Goal: Task Accomplishment & Management: Use online tool/utility

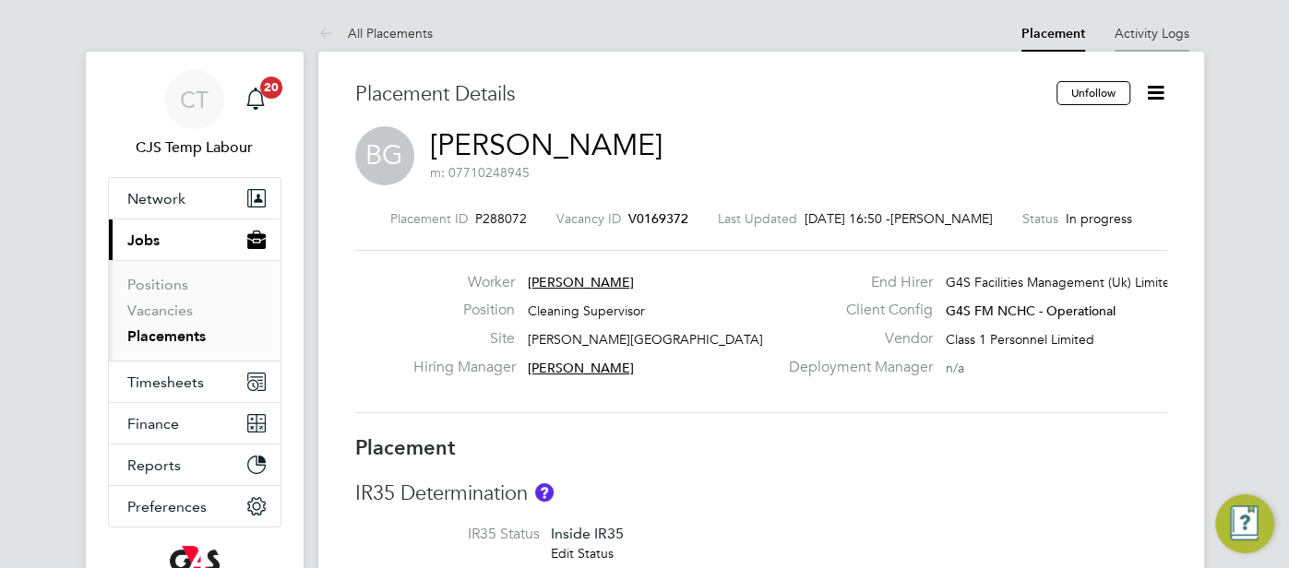
click at [1166, 33] on link "Activity Logs" at bounding box center [1152, 33] width 75 height 17
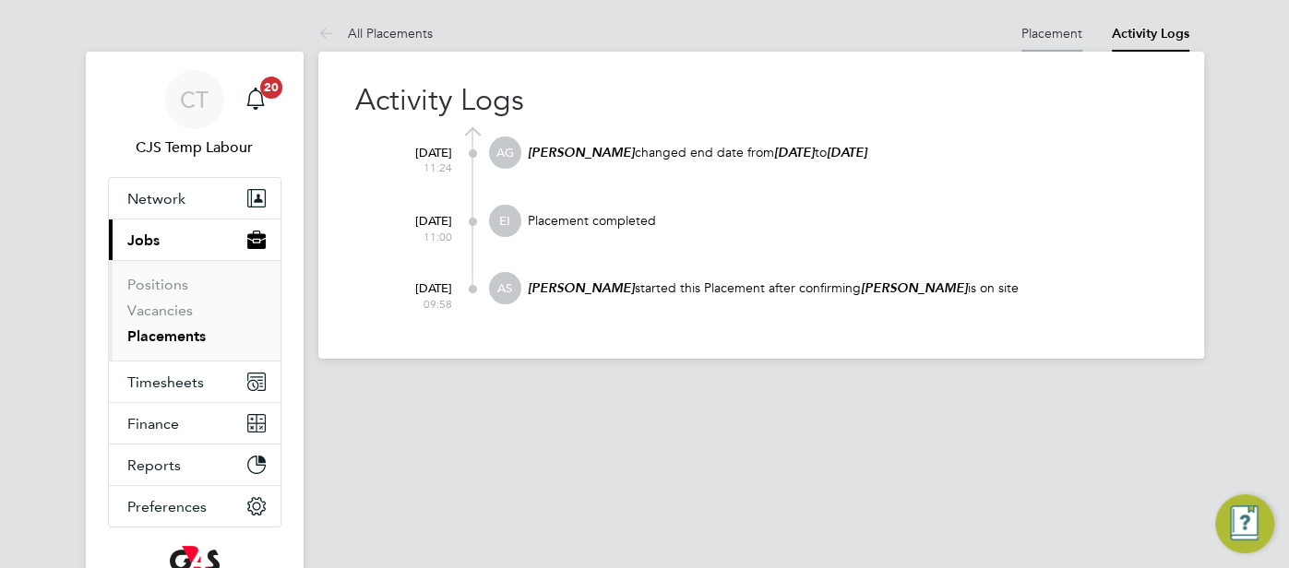
click at [1060, 36] on link "Placement" at bounding box center [1051, 33] width 61 height 17
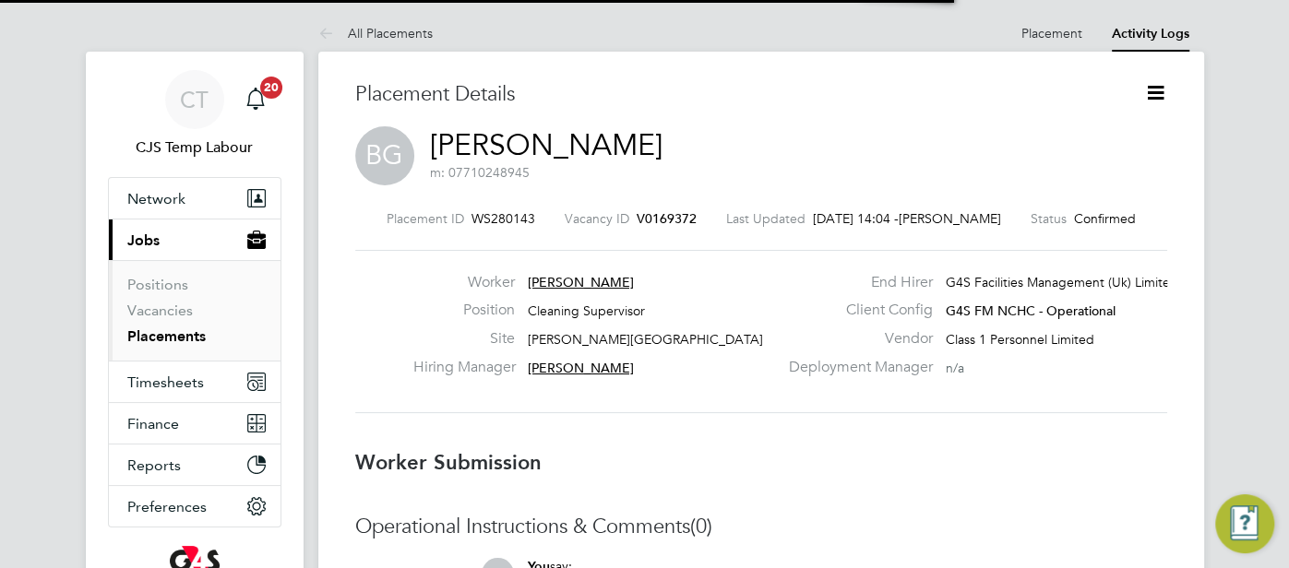
scroll to position [9, 9]
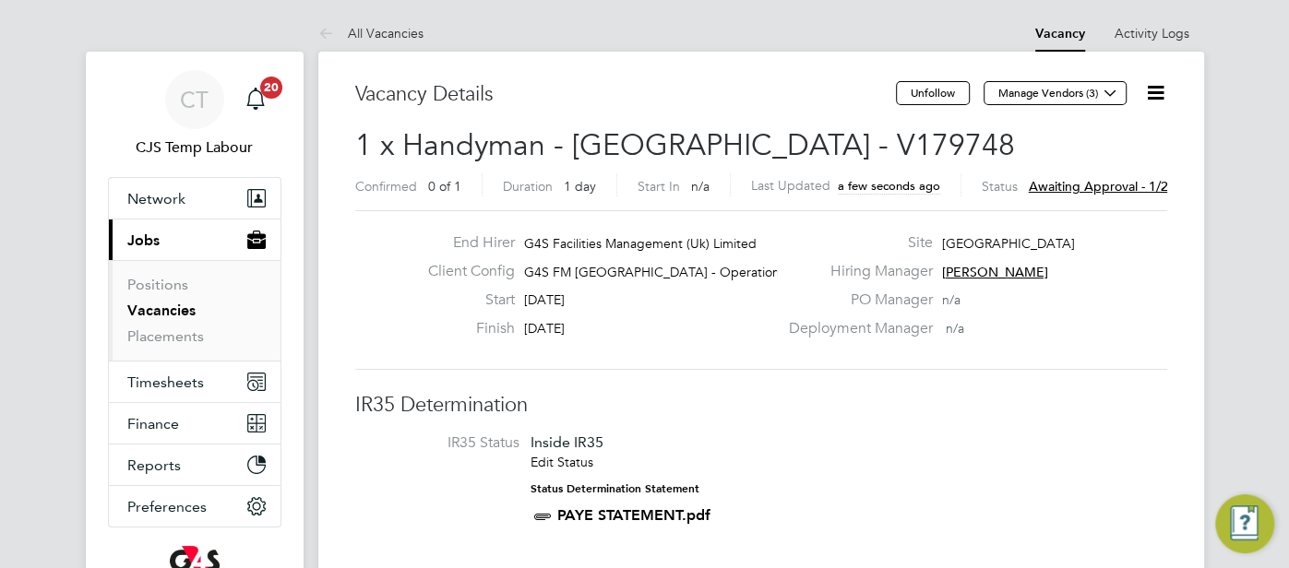
click at [1156, 95] on icon at bounding box center [1155, 92] width 23 height 23
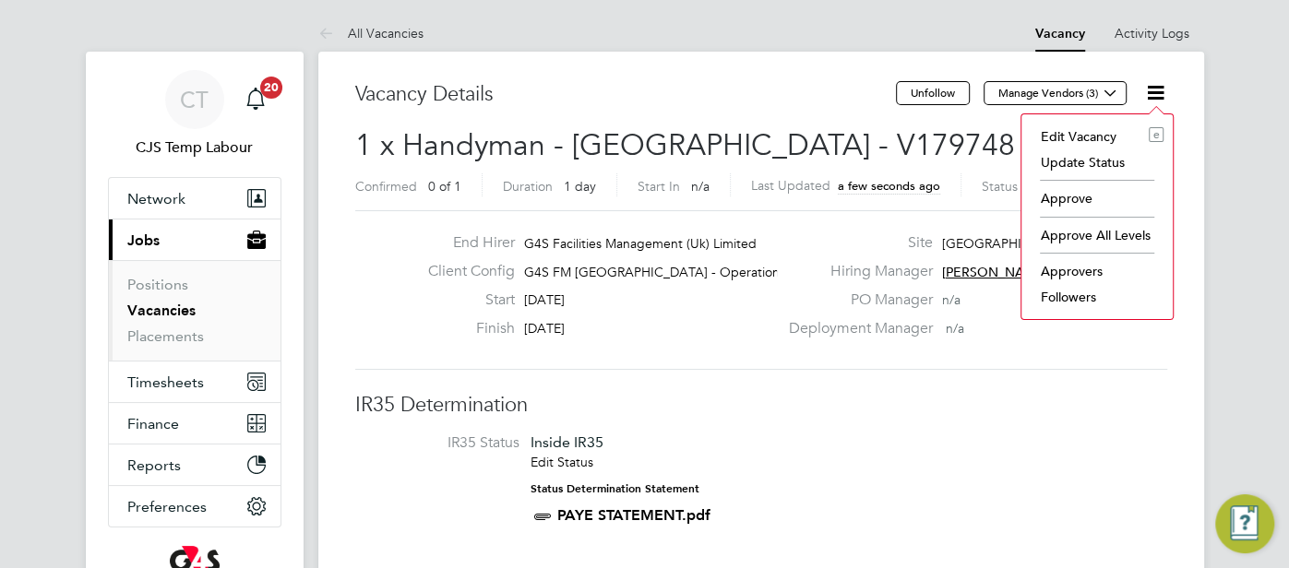
click at [1081, 188] on li "Approve" at bounding box center [1097, 198] width 133 height 26
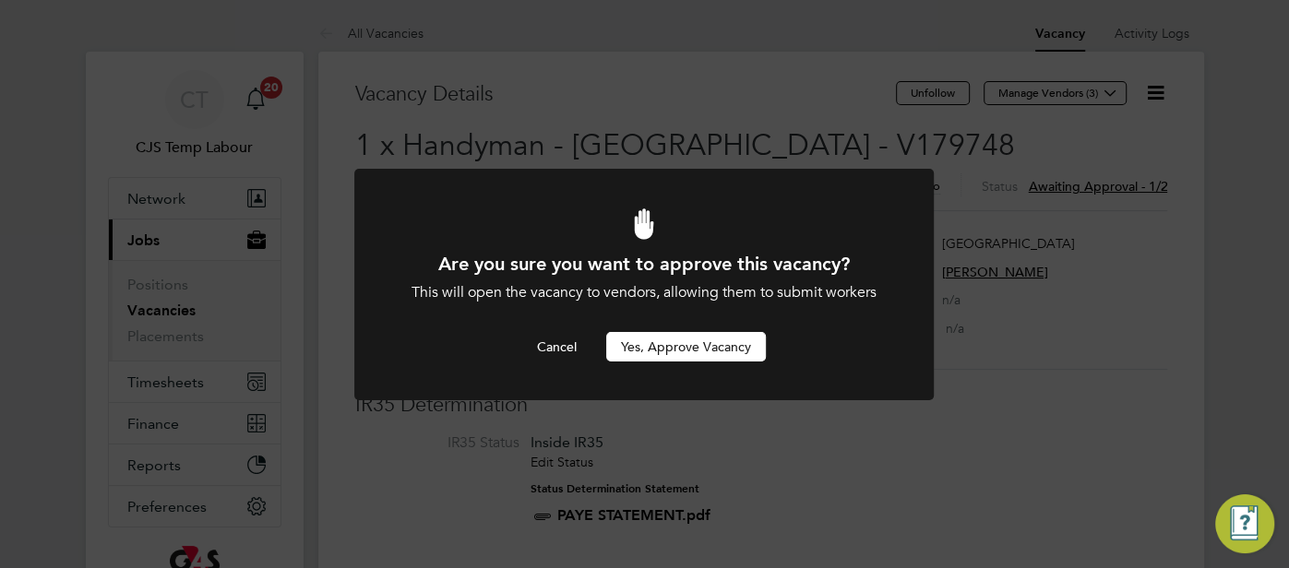
click at [647, 350] on button "Yes, Approve Vacancy" at bounding box center [686, 347] width 160 height 30
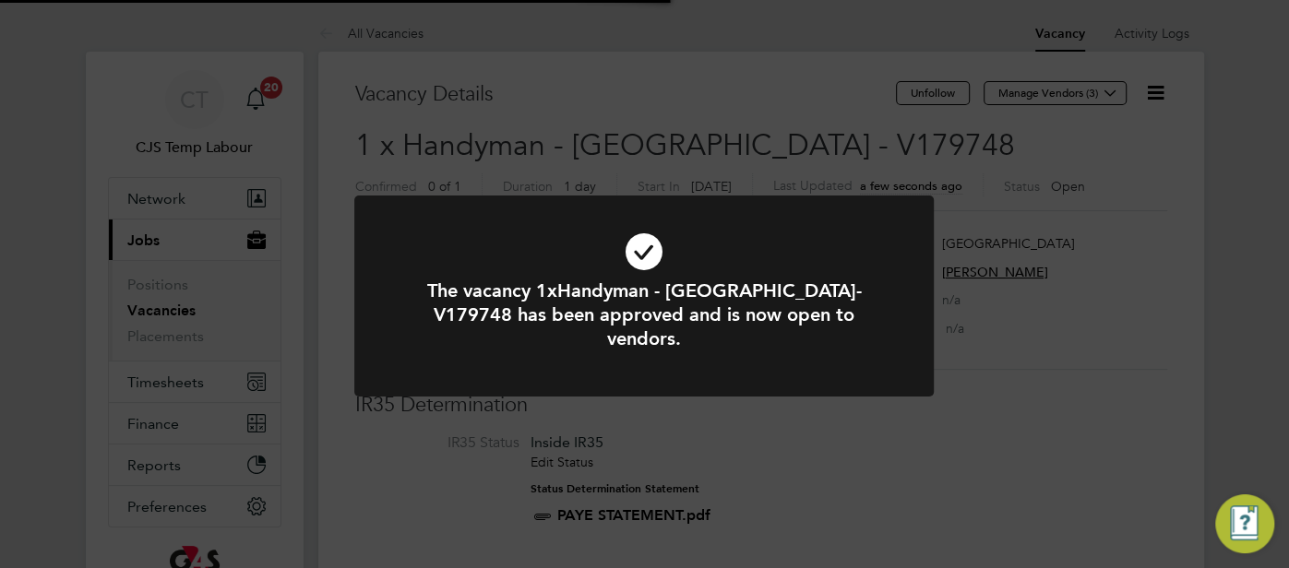
scroll to position [54, 129]
drag, startPoint x: 627, startPoint y: 256, endPoint x: 866, endPoint y: 66, distance: 306.1
click at [627, 255] on icon at bounding box center [644, 252] width 480 height 72
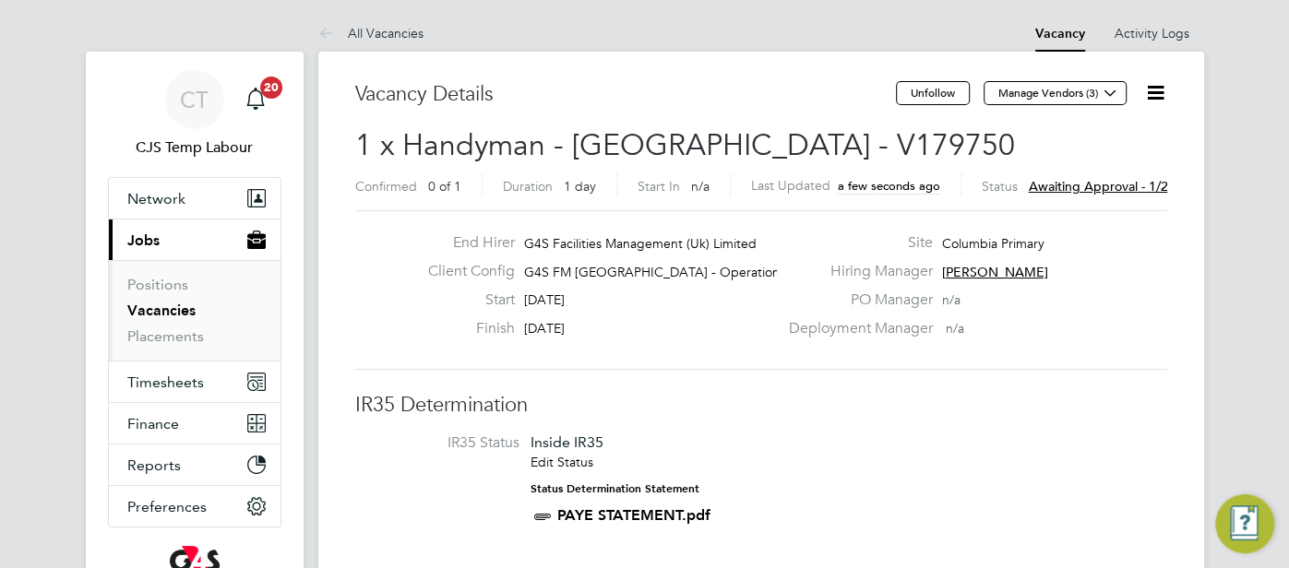
click at [1153, 98] on icon at bounding box center [1155, 92] width 23 height 23
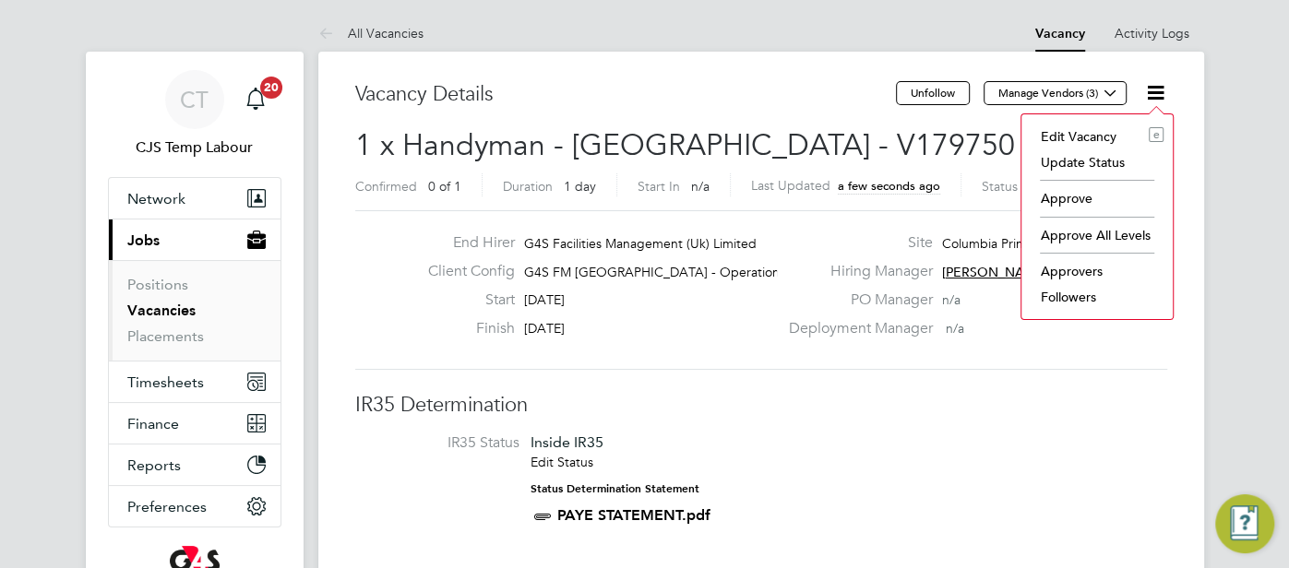
drag, startPoint x: 1076, startPoint y: 200, endPoint x: 1065, endPoint y: 205, distance: 12.0
click at [1075, 200] on li "Approve" at bounding box center [1097, 198] width 133 height 26
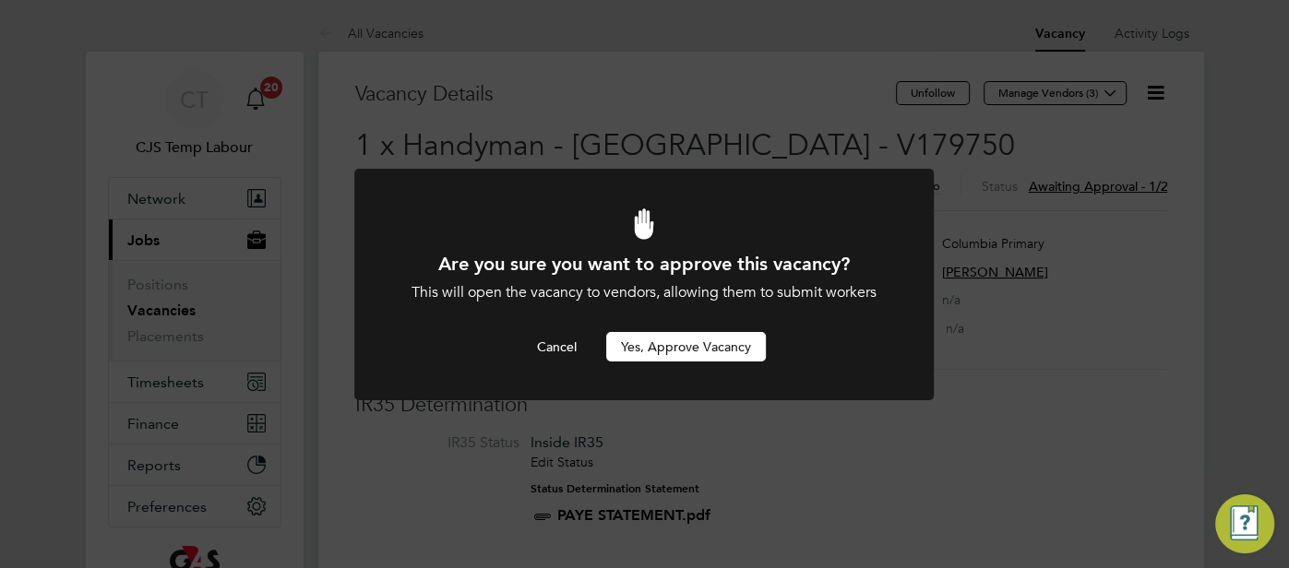
drag, startPoint x: 681, startPoint y: 340, endPoint x: 753, endPoint y: 349, distance: 72.6
click at [681, 341] on button "Yes, Approve Vacancy" at bounding box center [686, 347] width 160 height 30
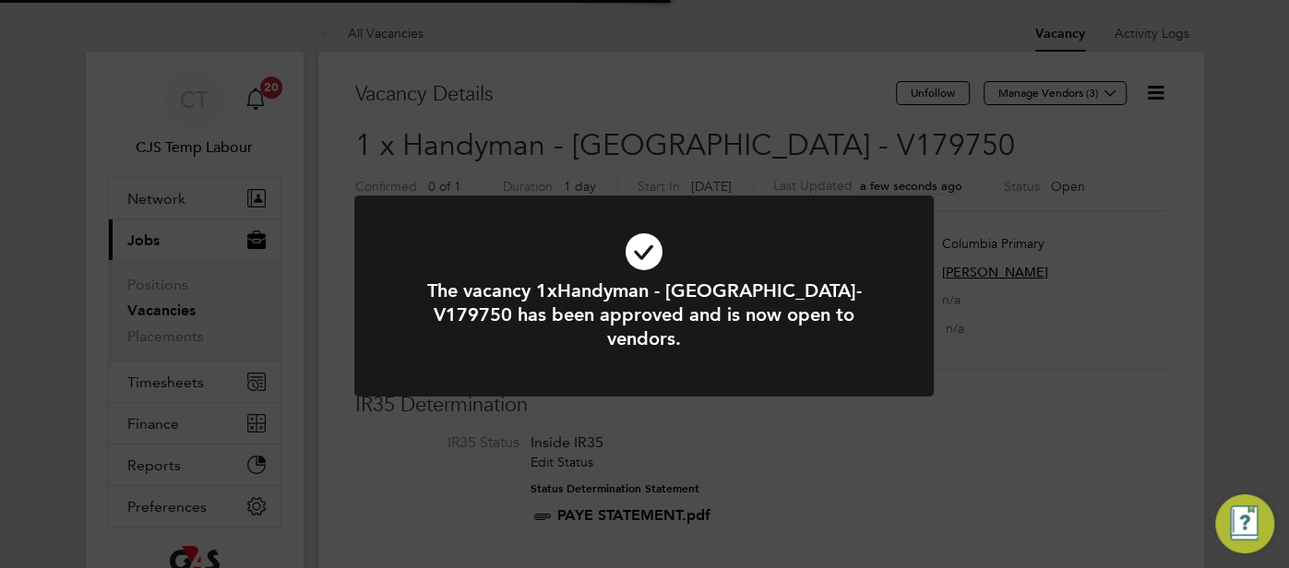
scroll to position [54, 129]
click at [648, 247] on icon at bounding box center [644, 252] width 480 height 72
